Goal: Task Accomplishment & Management: Use online tool/utility

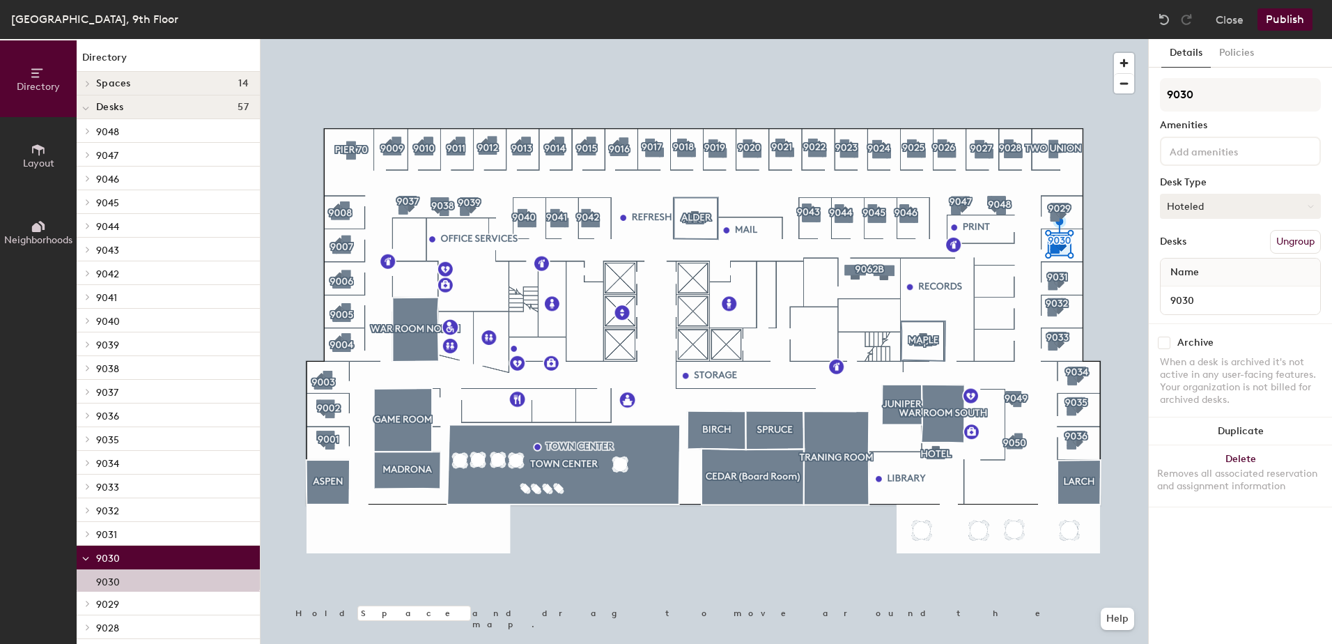
click at [1191, 198] on button "Hoteled" at bounding box center [1240, 206] width 161 height 25
click at [1200, 251] on div "Assigned" at bounding box center [1230, 249] width 139 height 21
click at [1291, 20] on button "Publish" at bounding box center [1284, 19] width 55 height 22
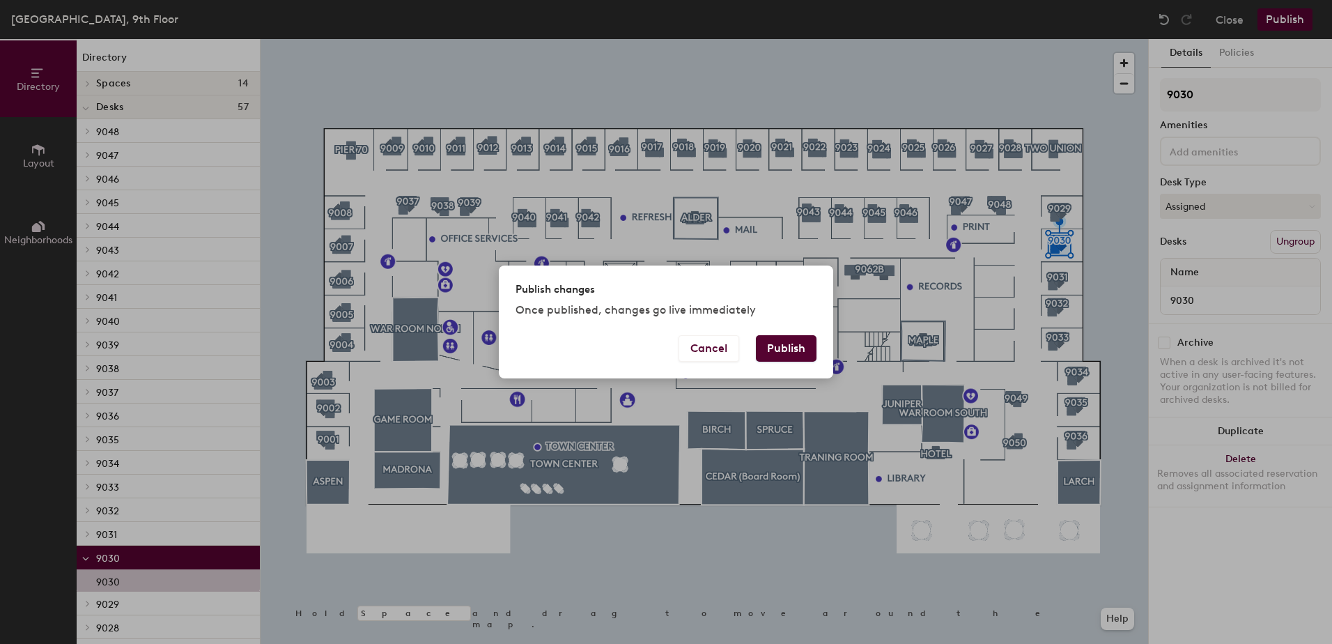
click at [796, 350] on button "Publish" at bounding box center [786, 348] width 61 height 26
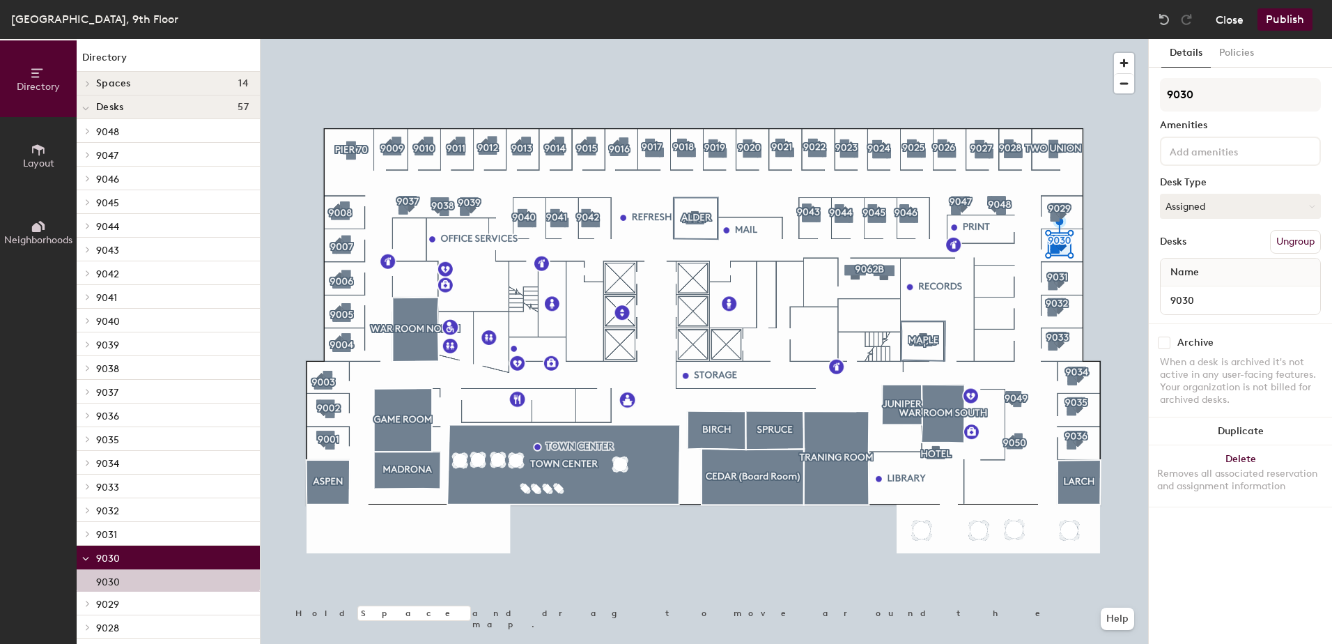
click at [1234, 19] on button "Close" at bounding box center [1230, 19] width 28 height 22
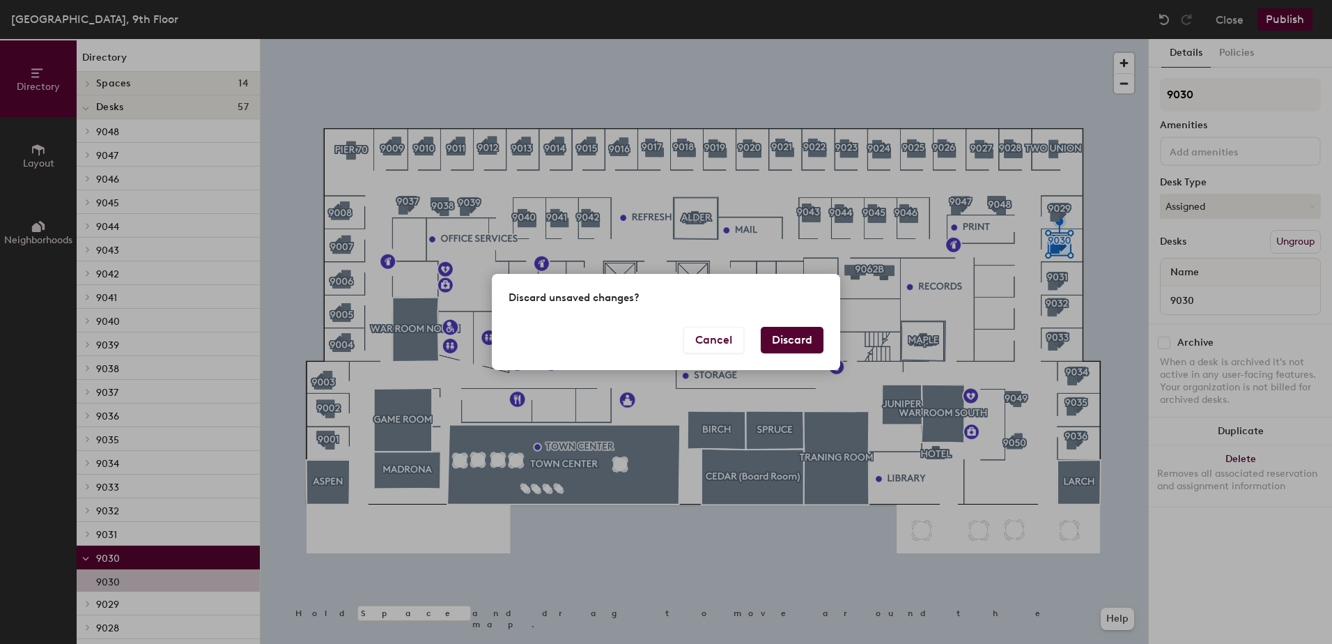
click at [798, 332] on button "Discard" at bounding box center [792, 340] width 63 height 26
